Goal: Task Accomplishment & Management: Use online tool/utility

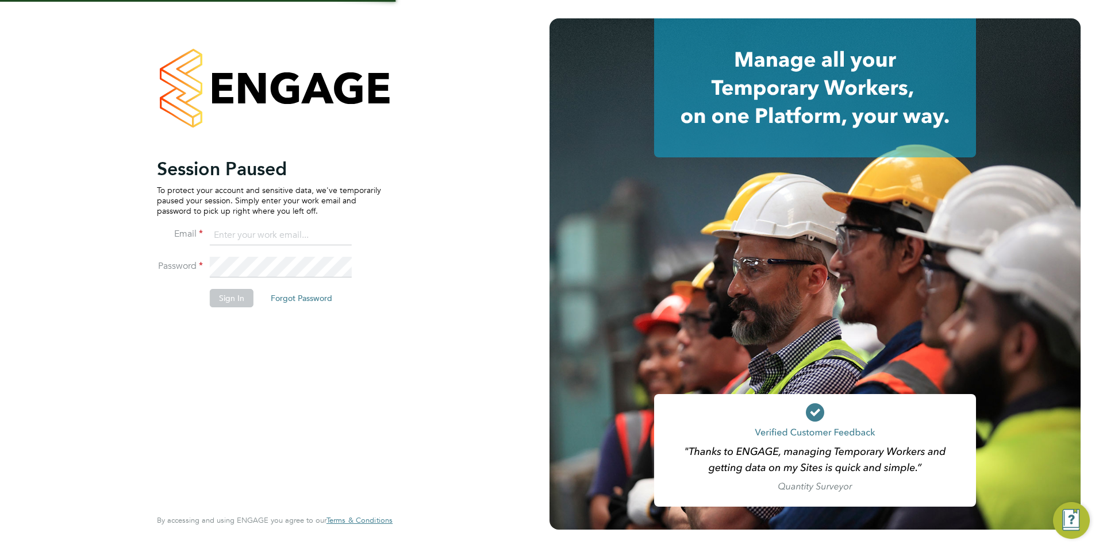
type input "[PERSON_NAME][EMAIL_ADDRESS][PERSON_NAME][DOMAIN_NAME]"
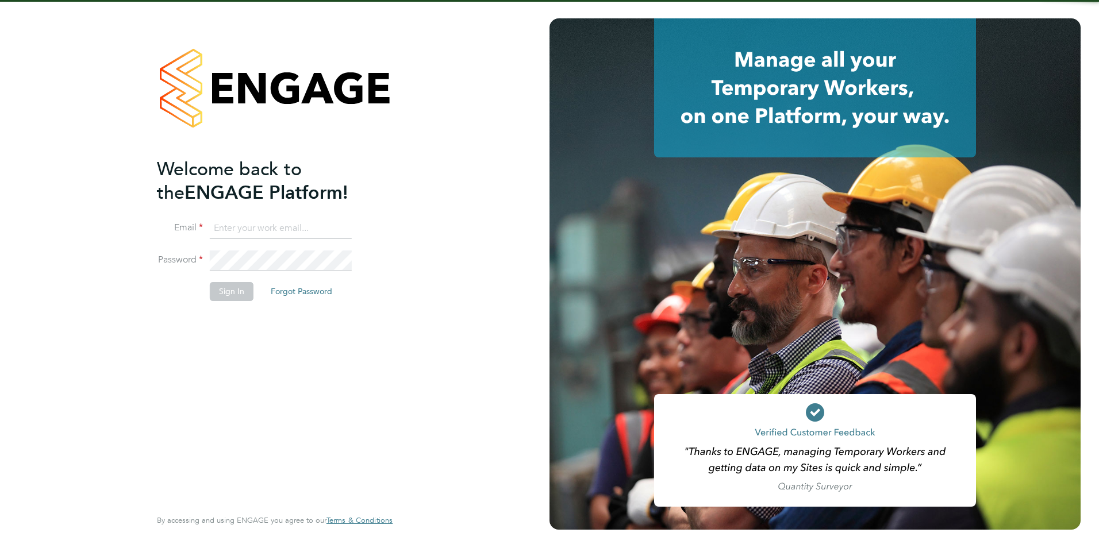
type input "[PERSON_NAME][EMAIL_ADDRESS][PERSON_NAME][DOMAIN_NAME]"
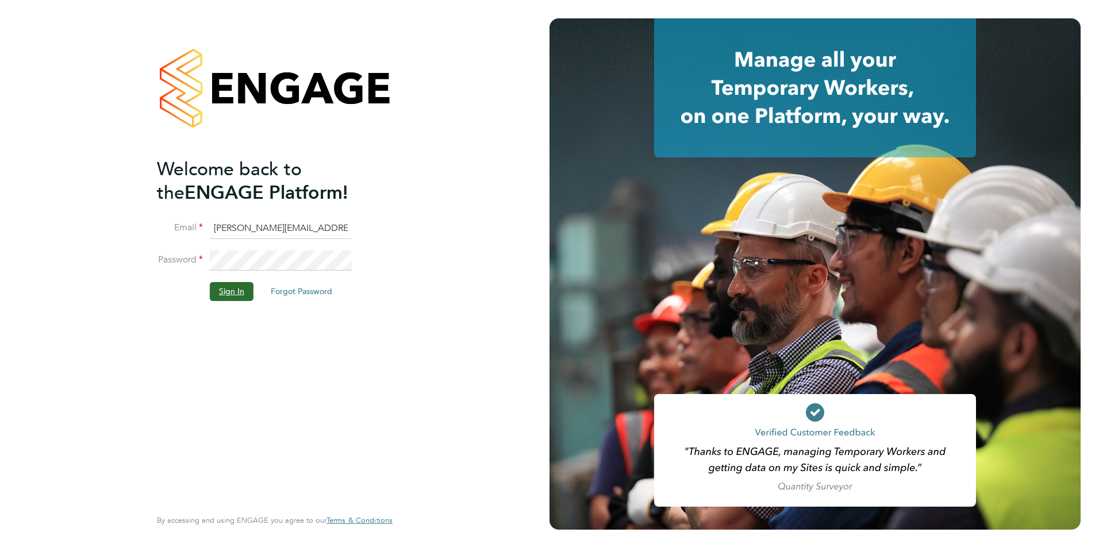
click at [227, 291] on button "Sign In" at bounding box center [232, 291] width 44 height 18
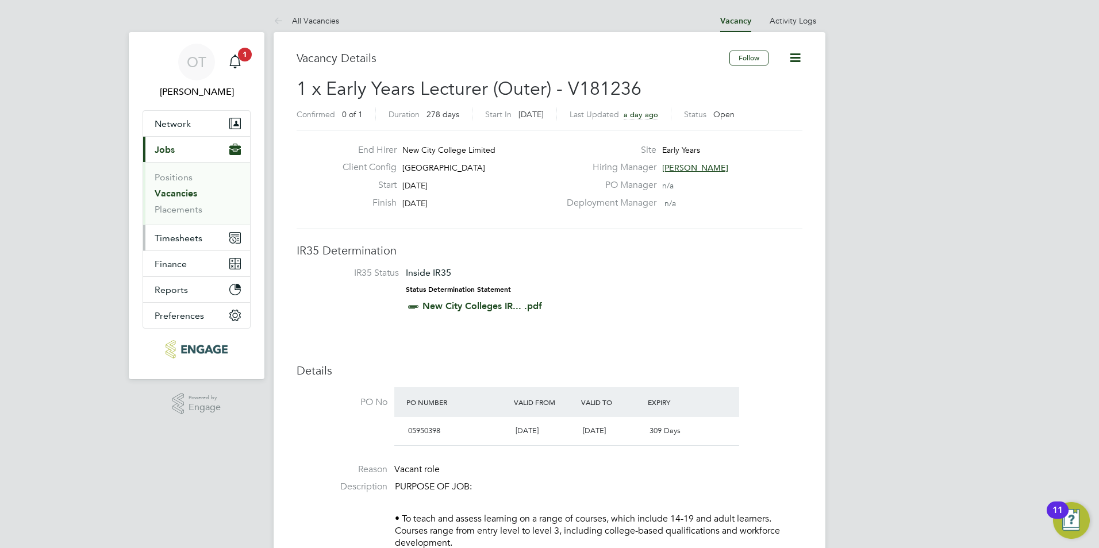
click at [189, 236] on span "Timesheets" at bounding box center [179, 238] width 48 height 11
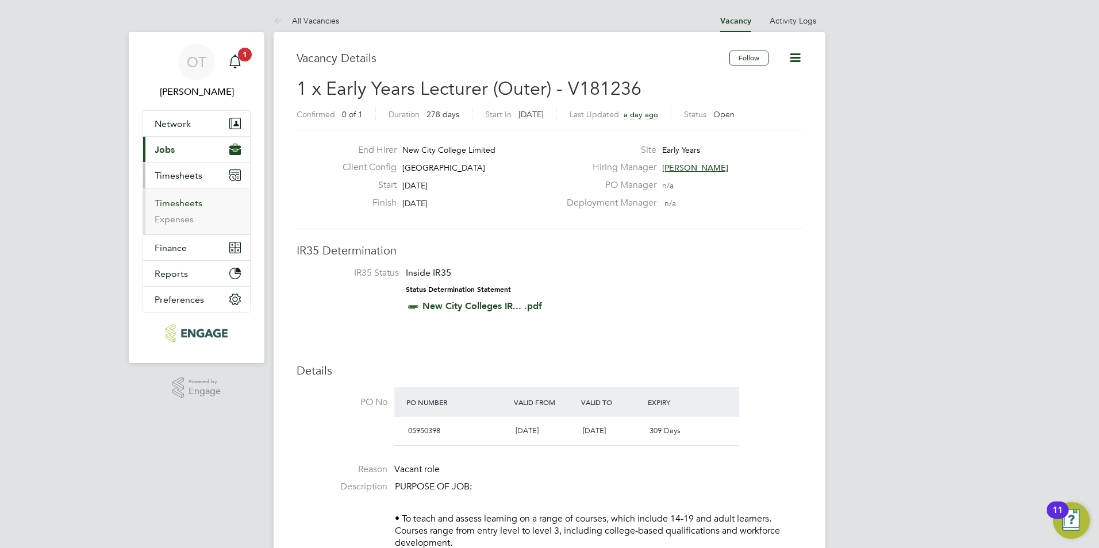
click at [188, 195] on ul "Timesheets Expenses" at bounding box center [196, 211] width 107 height 47
click at [188, 198] on link "Timesheets" at bounding box center [179, 203] width 48 height 11
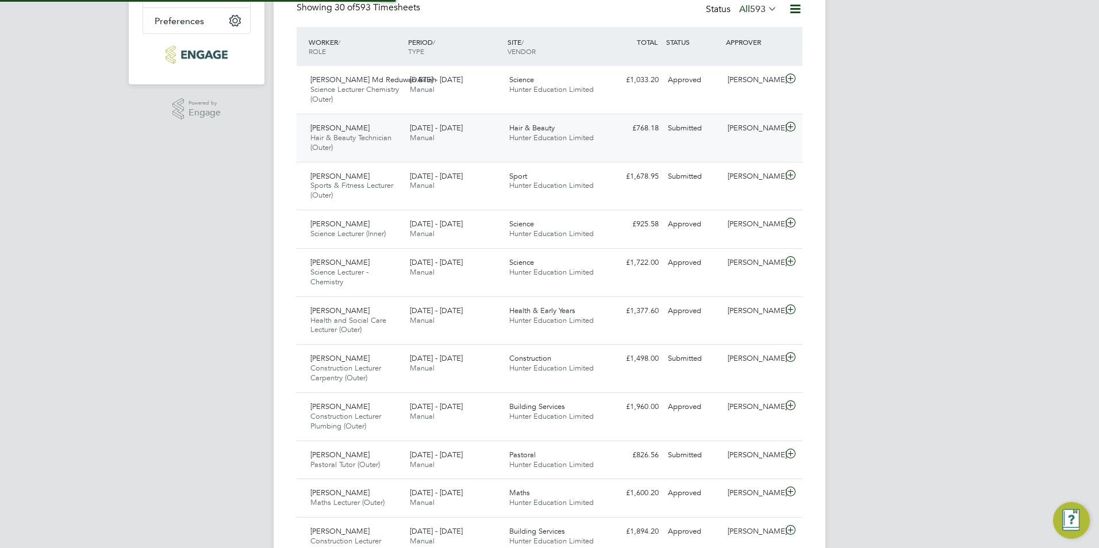
scroll to position [39, 100]
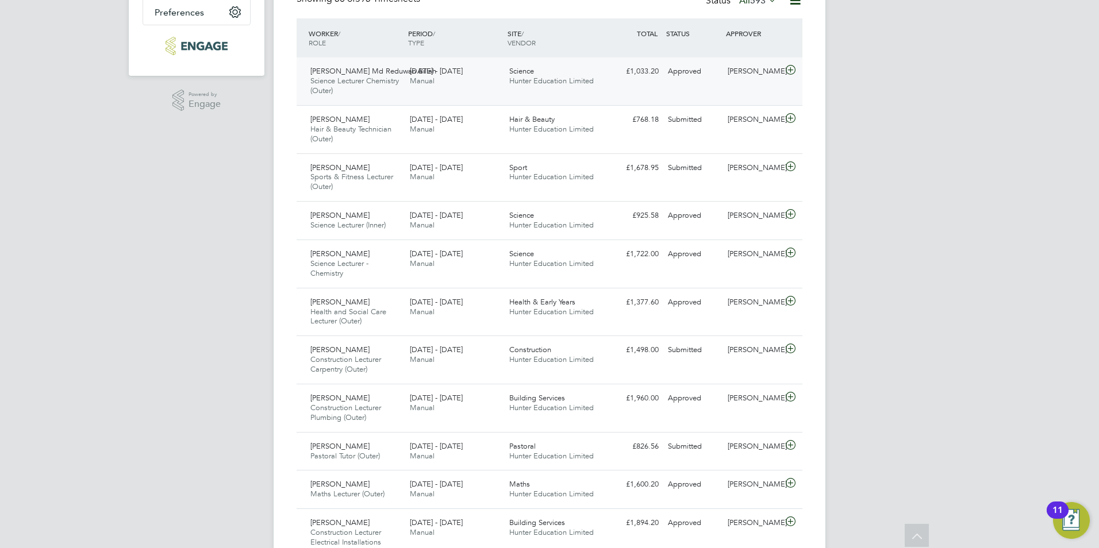
click at [555, 74] on div "Science Hunter Education Limited" at bounding box center [554, 76] width 99 height 29
